Goal: Check status: Check status

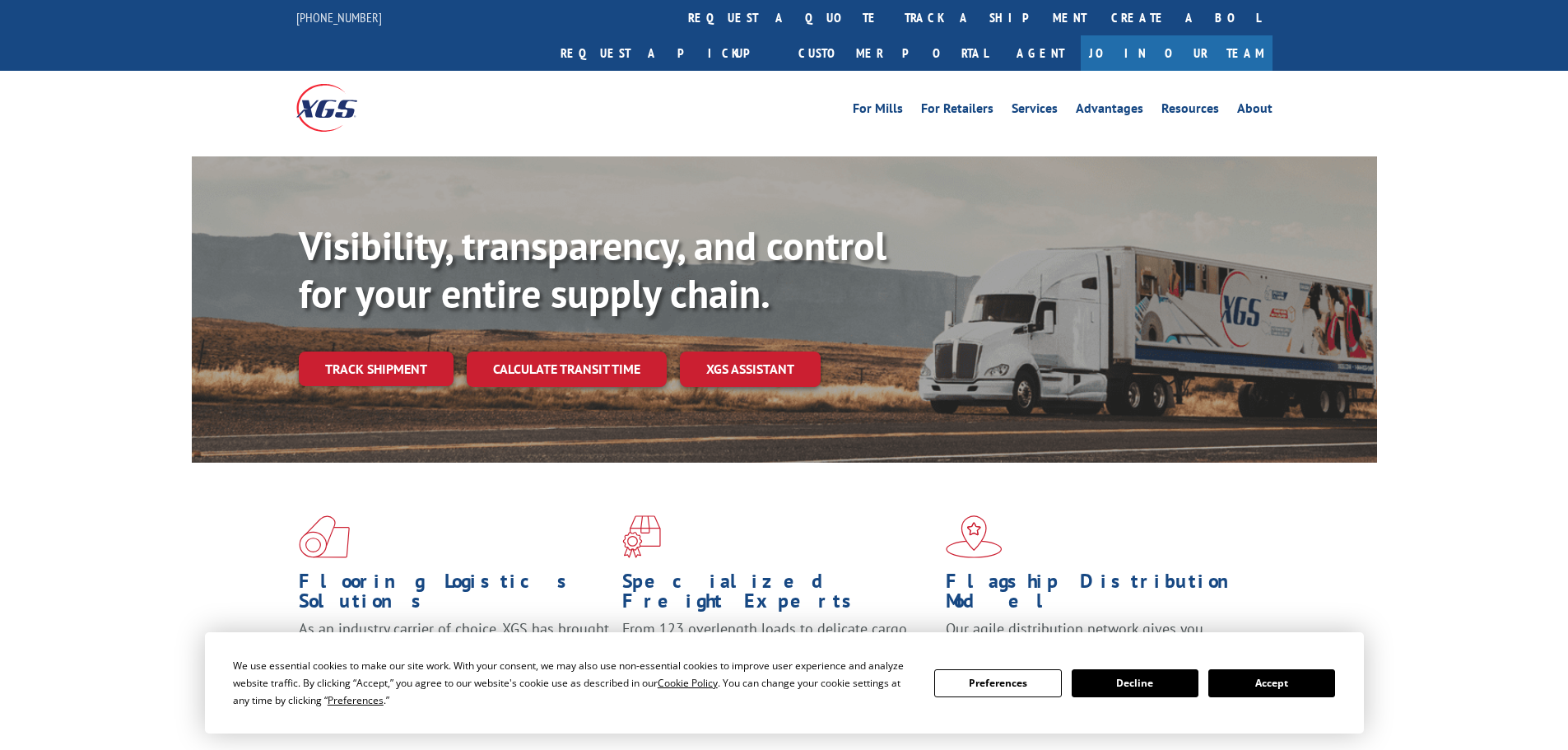
click at [391, 359] on div "Visibility, transparency, and control for your entire supply chain. Track shipm…" at bounding box center [838, 337] width 1078 height 230
click at [406, 352] on link "Track shipment" at bounding box center [376, 368] width 155 height 34
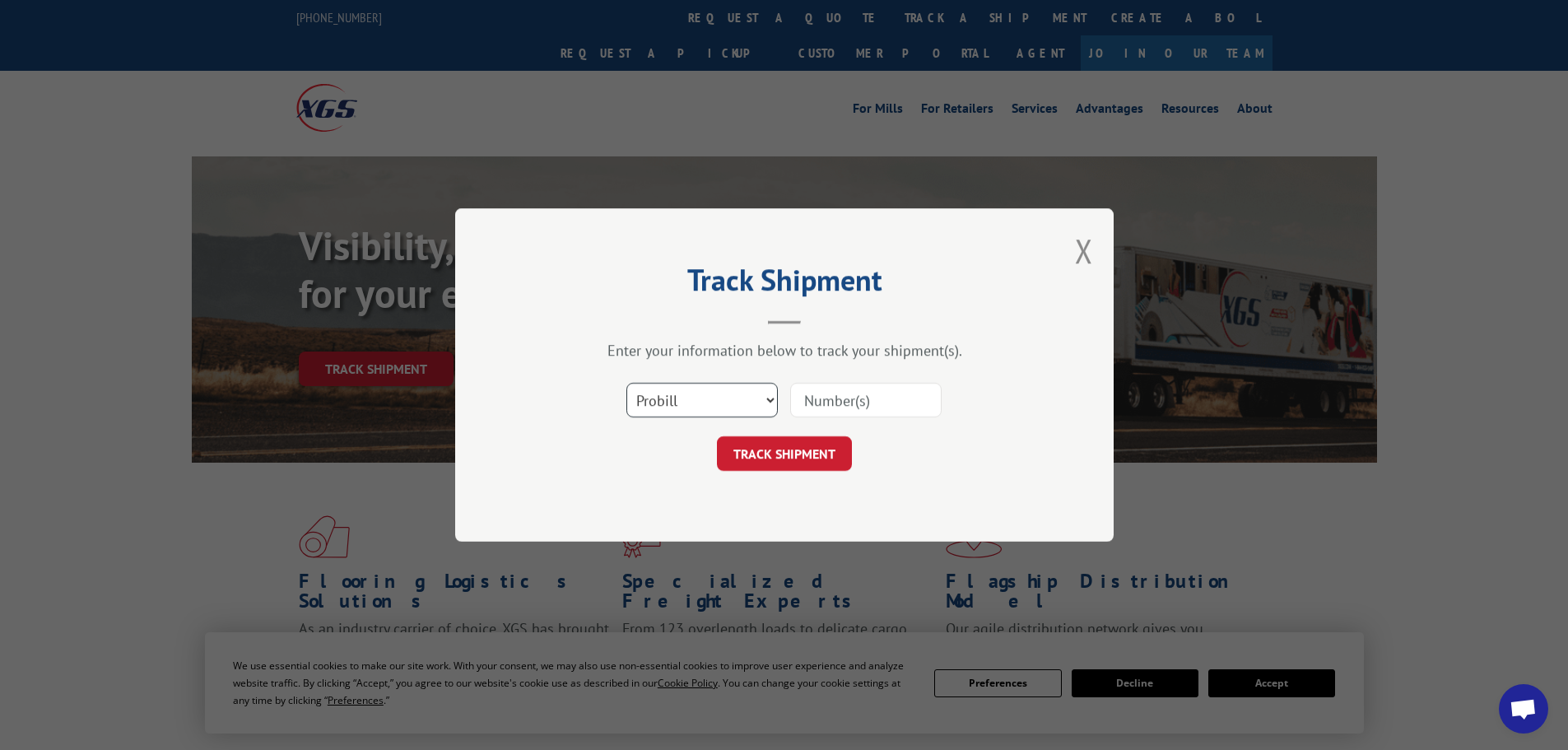
click at [677, 408] on select "Select category... Probill BOL PO" at bounding box center [701, 399] width 151 height 34
select select "bol"
click at [626, 383] on select "Select category... Probill BOL PO" at bounding box center [701, 399] width 151 height 34
click at [840, 413] on input at bounding box center [865, 399] width 151 height 34
paste input "6009768"
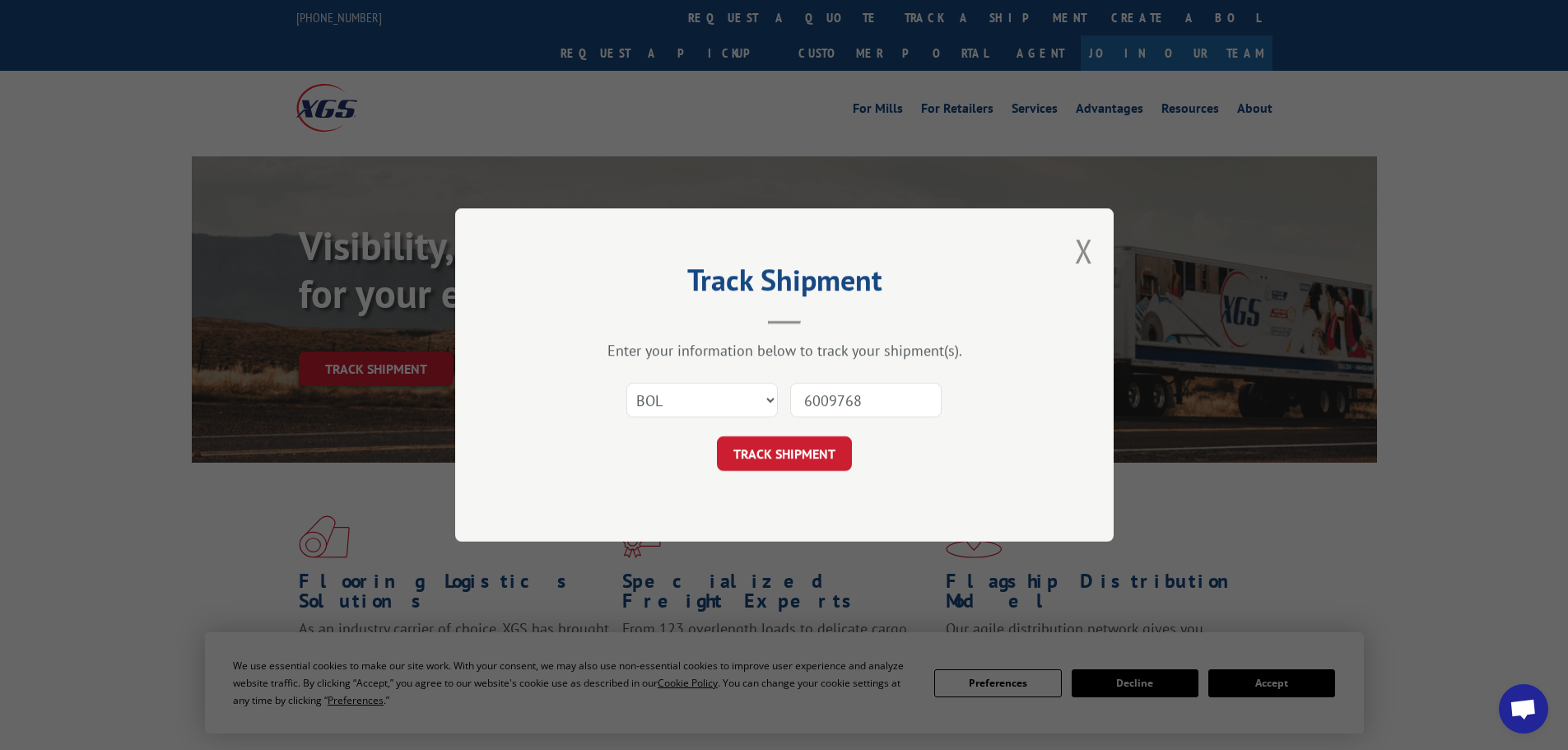
type input "6009768"
click at [783, 472] on div "Track Shipment Enter your information below to track your shipment(s). Select c…" at bounding box center [784, 375] width 658 height 333
click at [801, 448] on button "TRACK SHIPMENT" at bounding box center [784, 453] width 135 height 34
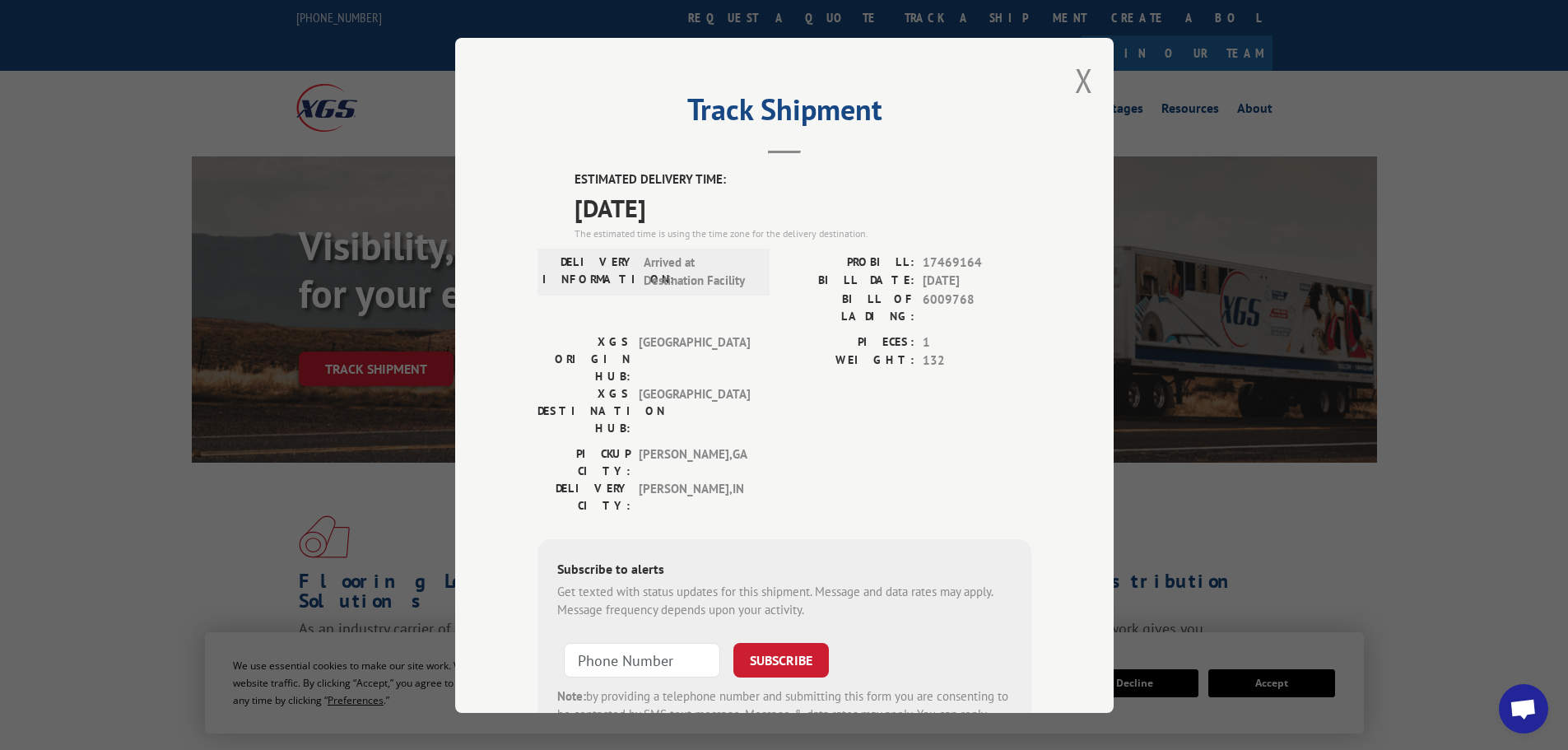
click at [1019, 444] on div "PICKUP CITY: [GEOGRAPHIC_DATA] , [GEOGRAPHIC_DATA]: [GEOGRAPHIC_DATA] , [GEOGRA…" at bounding box center [784, 482] width 494 height 77
click at [1079, 84] on button "Close modal" at bounding box center [1083, 80] width 19 height 44
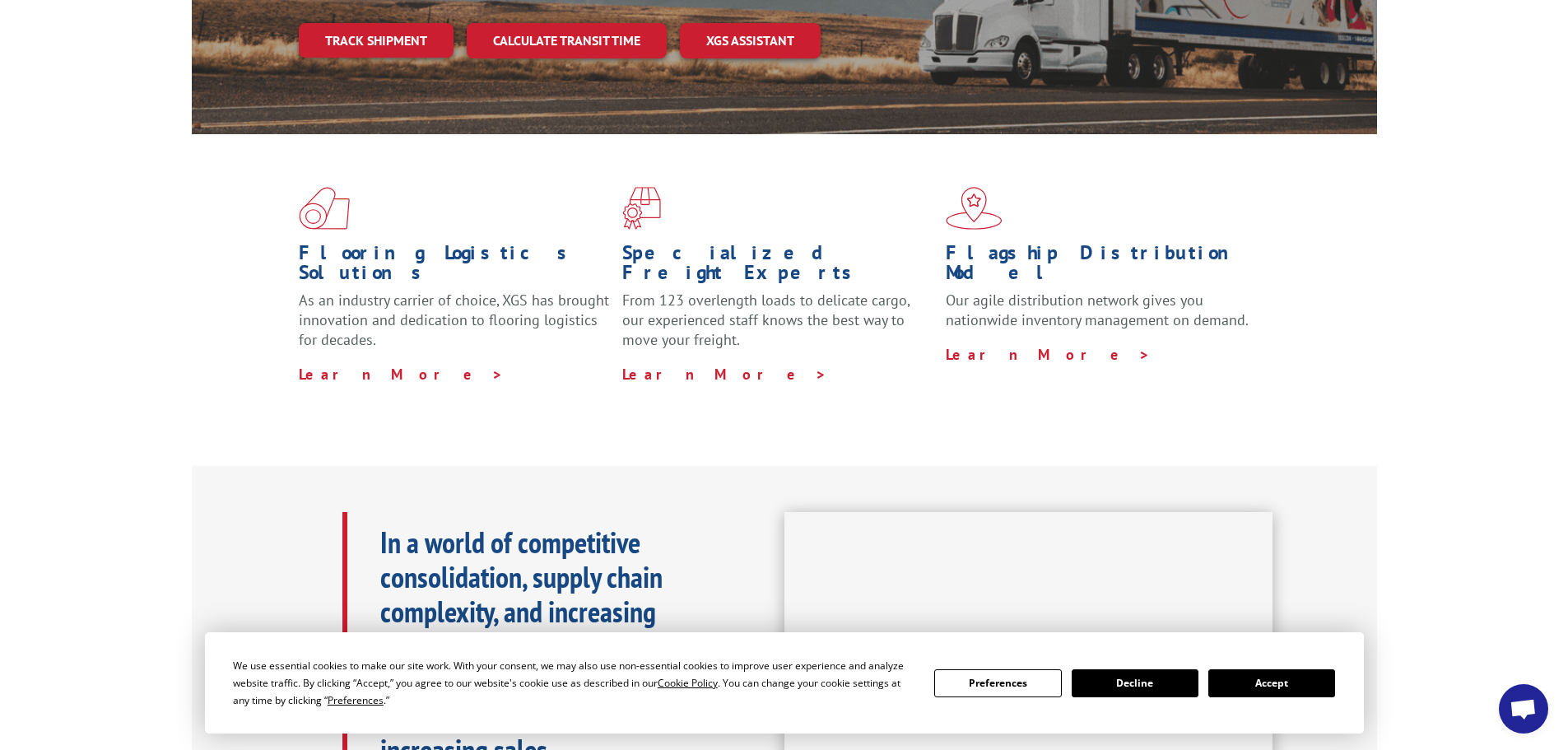
scroll to position [329, 0]
click at [1567, 586] on div "In a world of competitive consolidation, supply chain complexity, and increasin…" at bounding box center [784, 648] width 1568 height 367
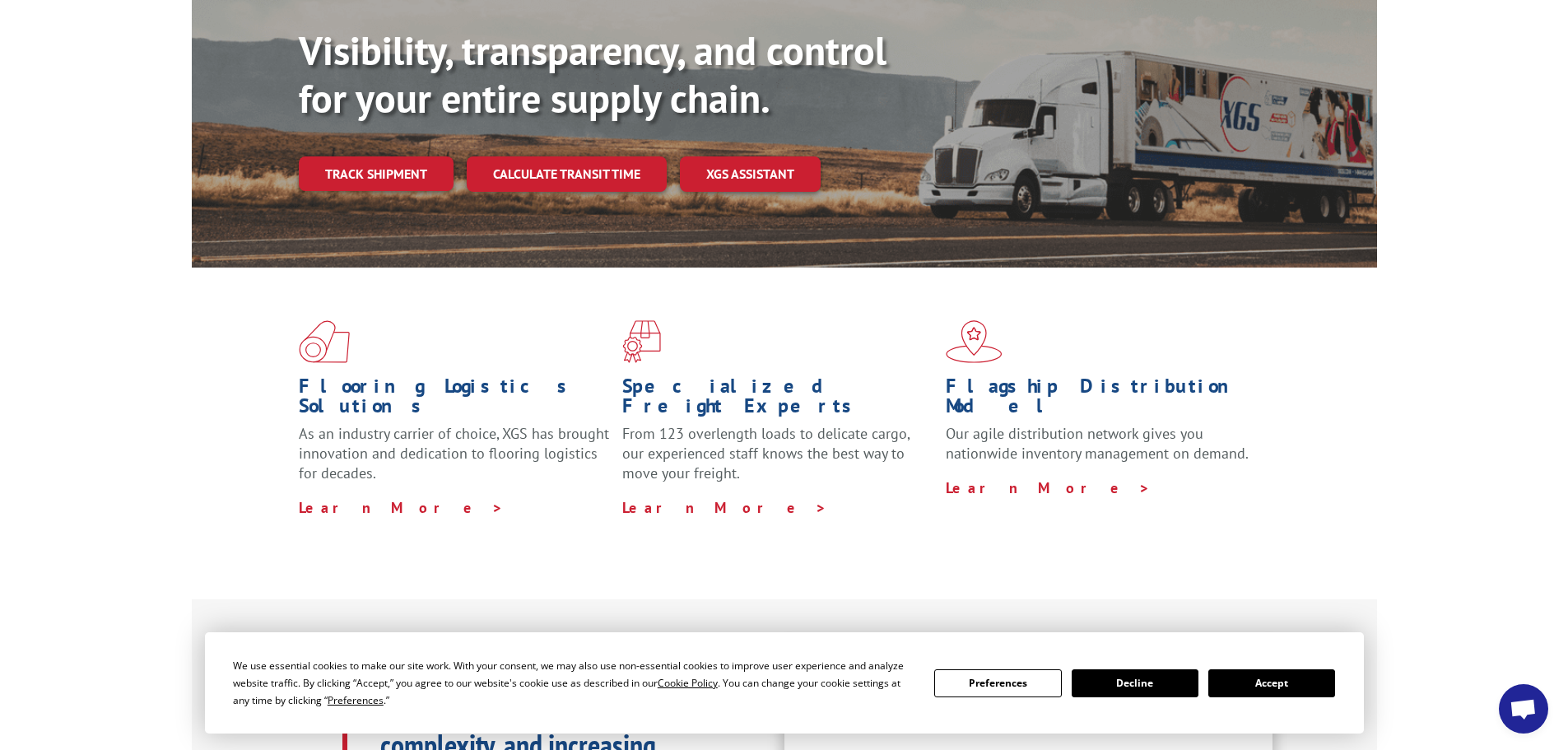
scroll to position [0, 0]
